Goal: Check status

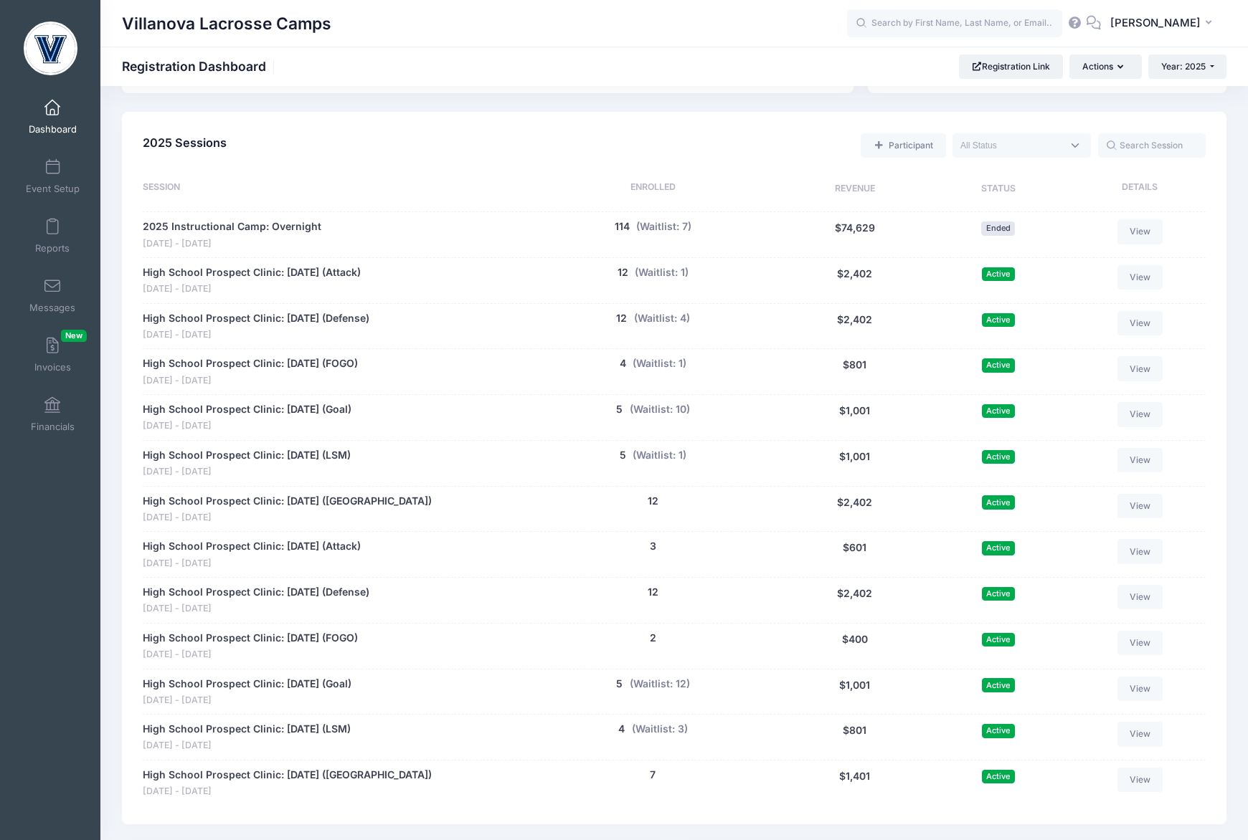
scroll to position [613, 0]
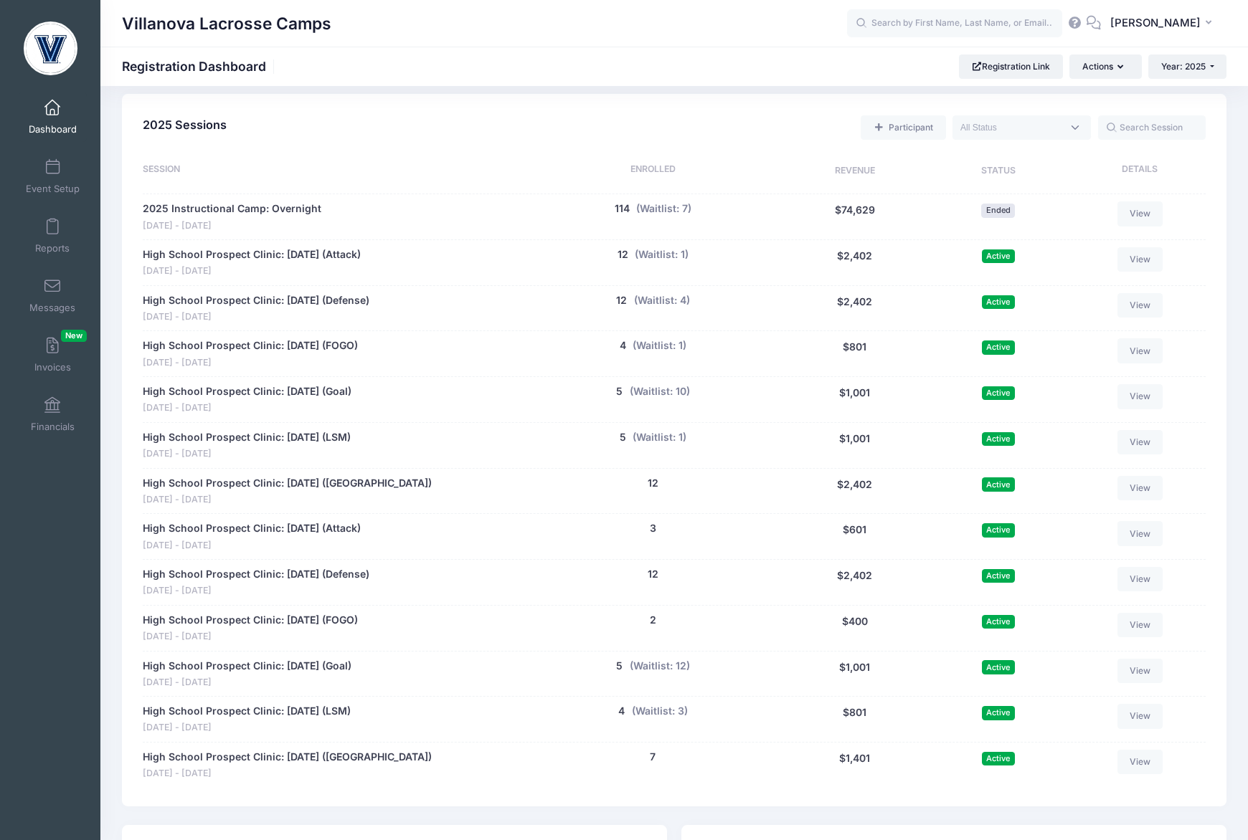
click at [1043, 128] on textarea "Search" at bounding box center [1011, 127] width 102 height 13
click at [1081, 127] on span at bounding box center [1021, 127] width 138 height 24
click at [1075, 120] on span at bounding box center [1021, 127] width 138 height 24
select select "current"
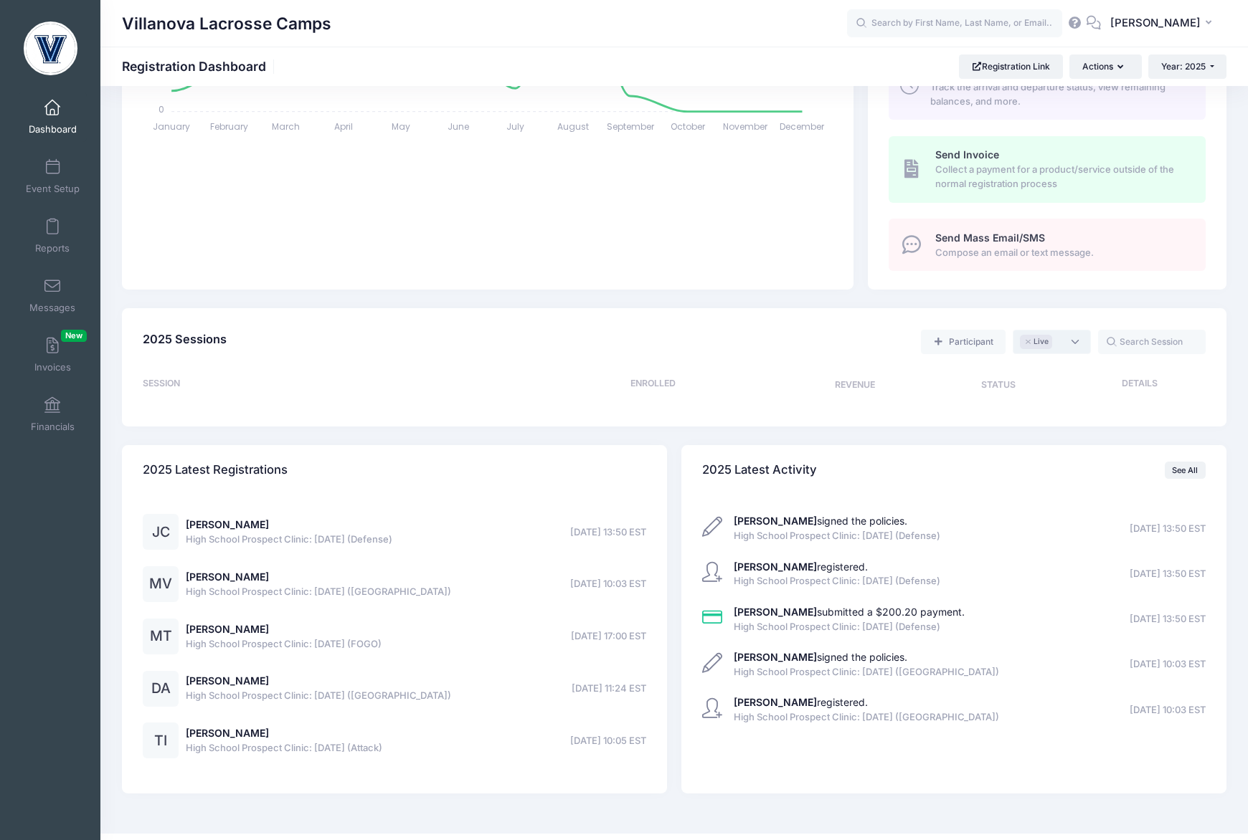
scroll to position [395, 0]
